Goal: Navigation & Orientation: Find specific page/section

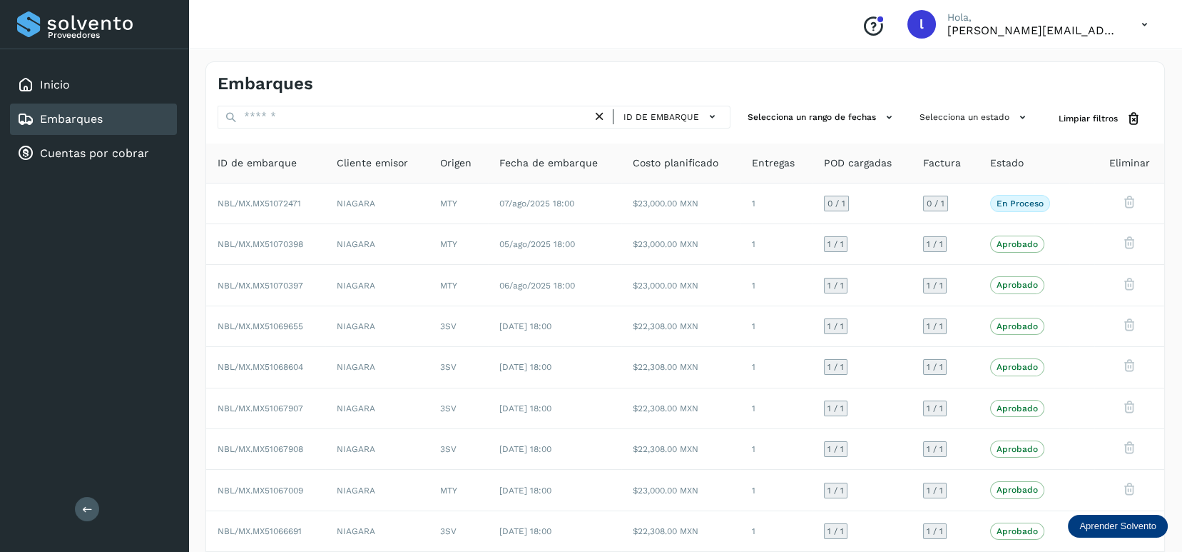
click at [68, 117] on link "Embarques" at bounding box center [71, 119] width 63 height 14
click at [99, 158] on link "Cuentas por cobrar" at bounding box center [94, 153] width 109 height 14
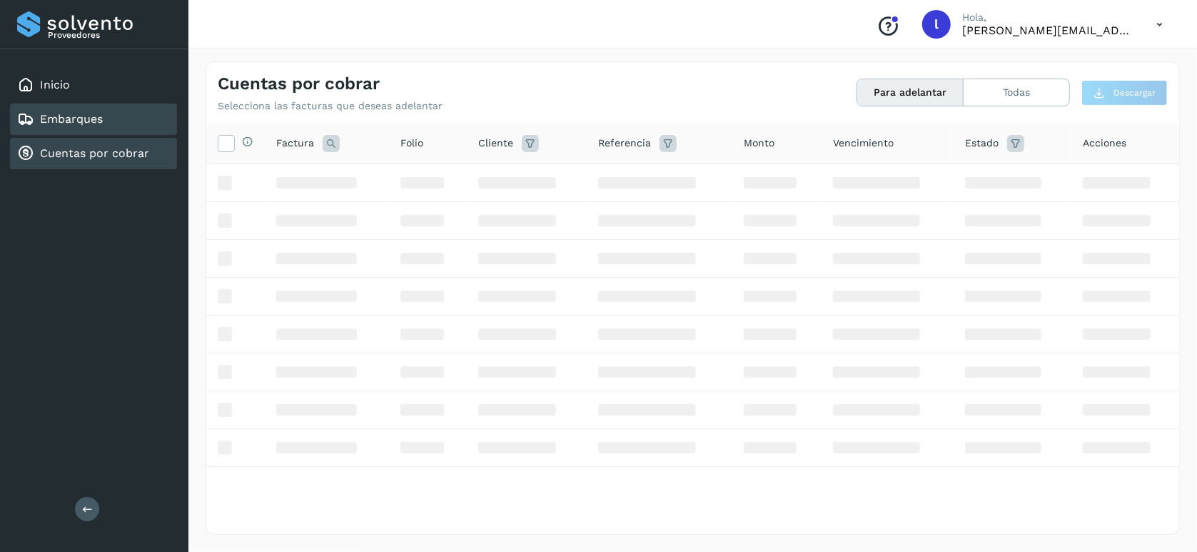
click at [86, 116] on link "Embarques" at bounding box center [71, 119] width 63 height 14
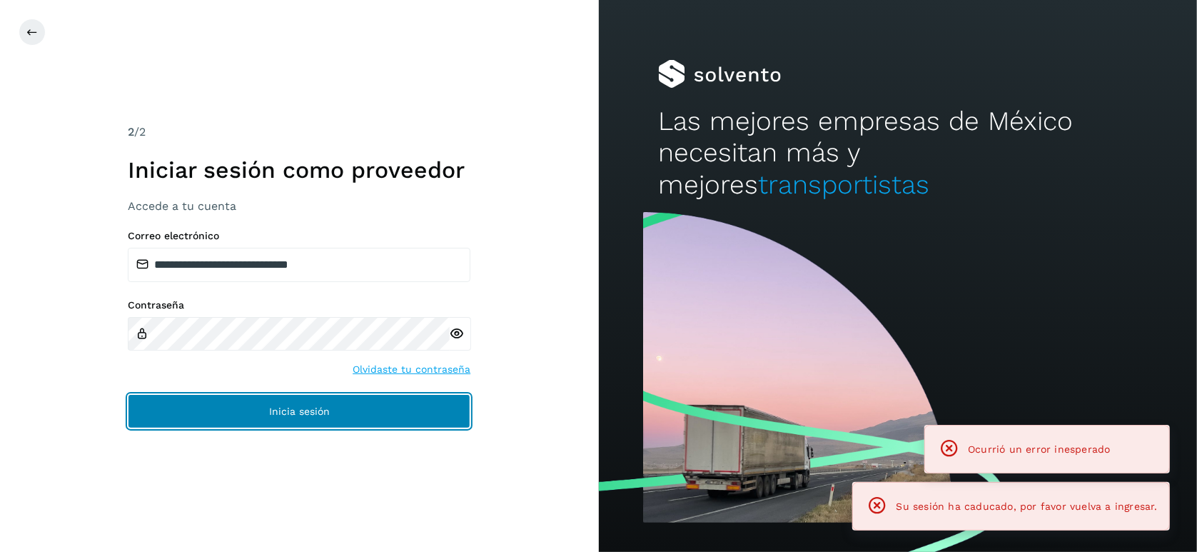
click at [300, 401] on button "Inicia sesión" at bounding box center [299, 411] width 342 height 34
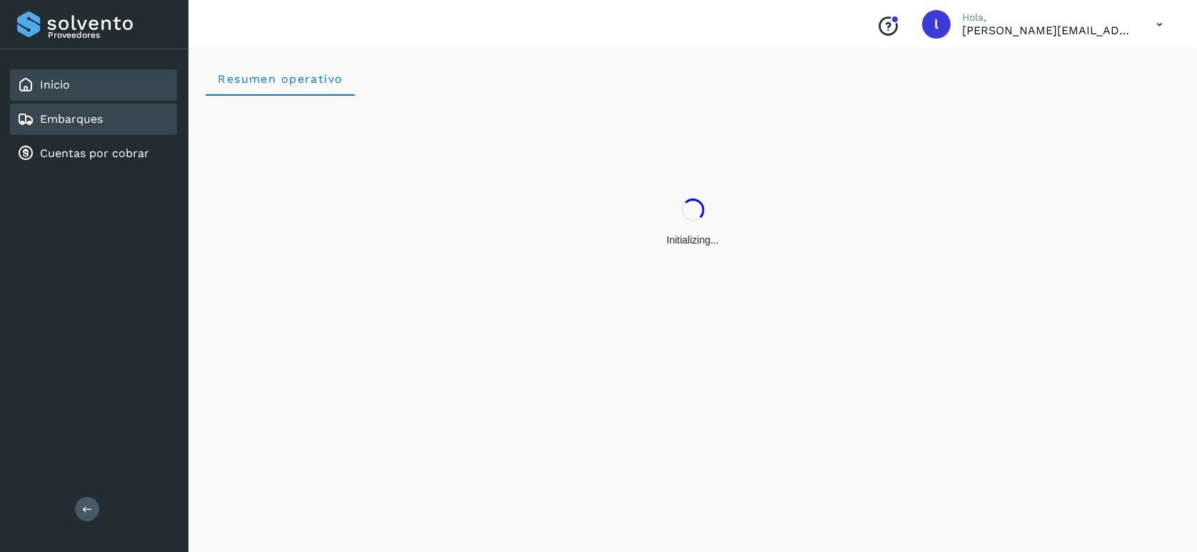
click at [85, 116] on link "Embarques" at bounding box center [71, 119] width 63 height 14
